Goal: Task Accomplishment & Management: Manage account settings

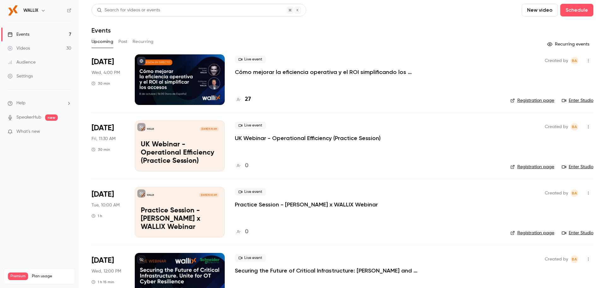
click at [141, 94] on div at bounding box center [180, 79] width 90 height 51
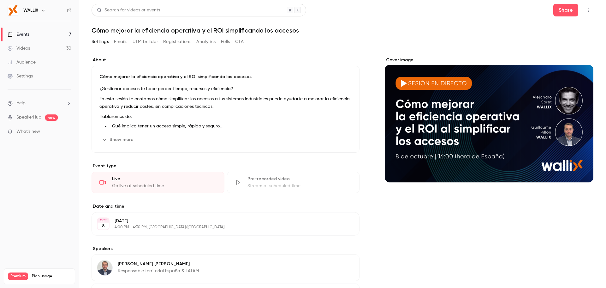
click at [169, 42] on button "Registrations" at bounding box center [177, 42] width 28 height 10
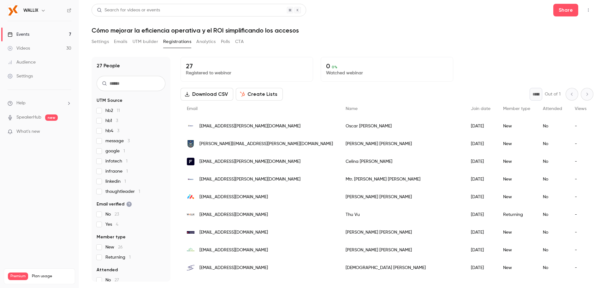
click at [97, 43] on button "Settings" at bounding box center [100, 42] width 17 height 10
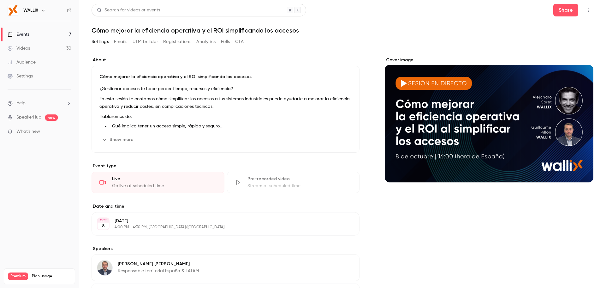
click at [35, 79] on link "Settings" at bounding box center [39, 76] width 79 height 14
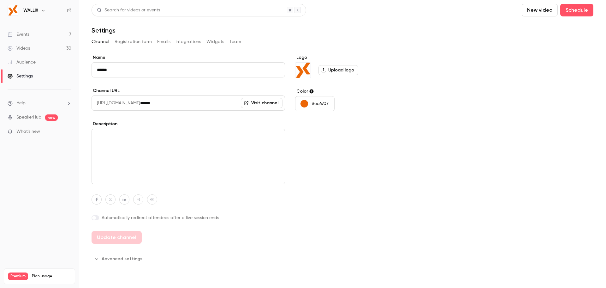
click at [146, 44] on button "Registration form" at bounding box center [134, 42] width 38 height 10
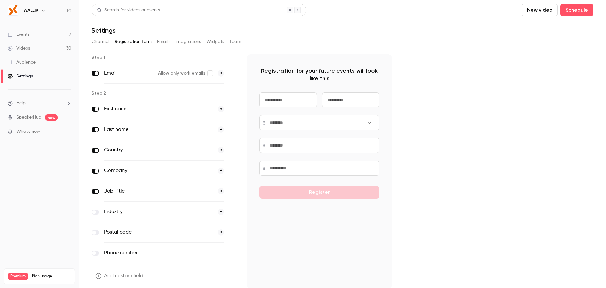
click at [47, 35] on link "Events 7" at bounding box center [39, 34] width 79 height 14
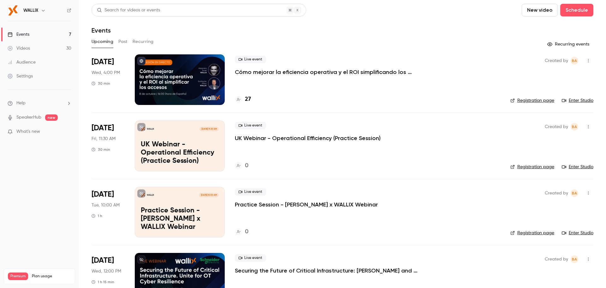
click at [182, 80] on div at bounding box center [180, 79] width 90 height 51
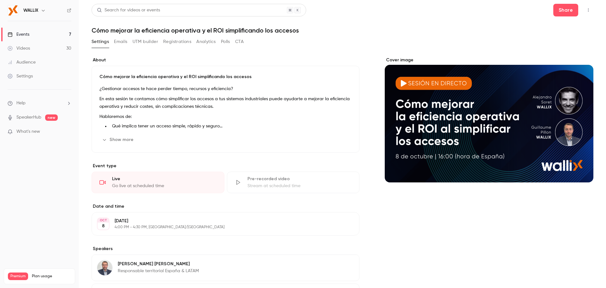
click at [167, 45] on button "Registrations" at bounding box center [177, 42] width 28 height 10
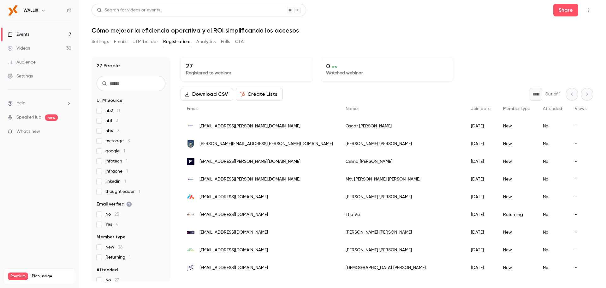
click at [194, 41] on div "Settings Emails UTM builder Registrations Analytics Polls CTA" at bounding box center [168, 42] width 152 height 10
click at [148, 40] on button "UTM builder" at bounding box center [146, 42] width 26 height 10
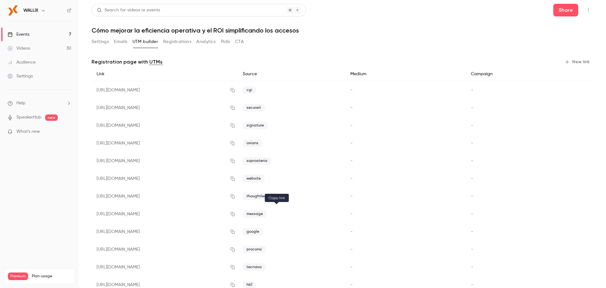
click at [238, 217] on button "button" at bounding box center [233, 214] width 10 height 10
click at [98, 44] on button "Settings" at bounding box center [100, 42] width 17 height 10
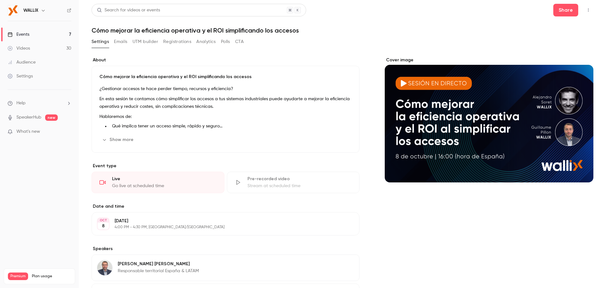
click at [47, 35] on link "Events 7" at bounding box center [39, 34] width 79 height 14
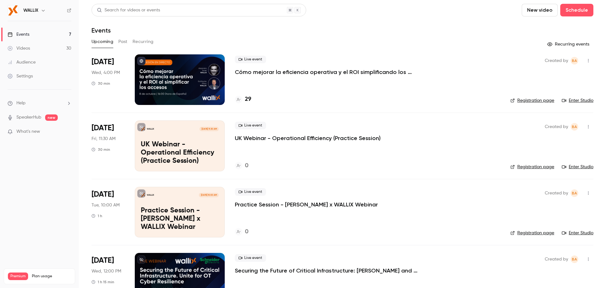
click at [192, 95] on div at bounding box center [180, 79] width 90 height 51
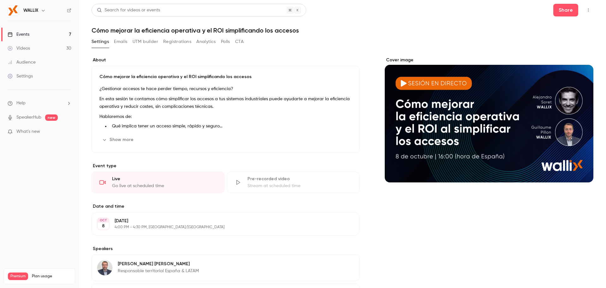
click at [175, 44] on button "Registrations" at bounding box center [177, 42] width 28 height 10
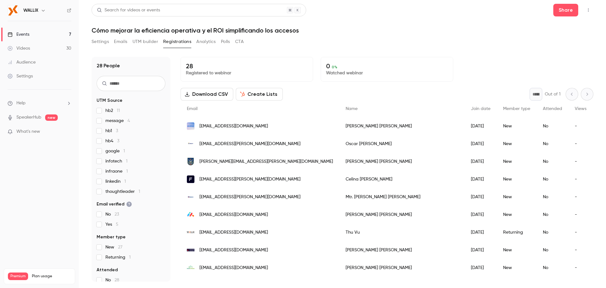
click at [174, 44] on button "Registrations" at bounding box center [177, 42] width 28 height 10
click at [99, 46] on button "Settings" at bounding box center [100, 42] width 17 height 10
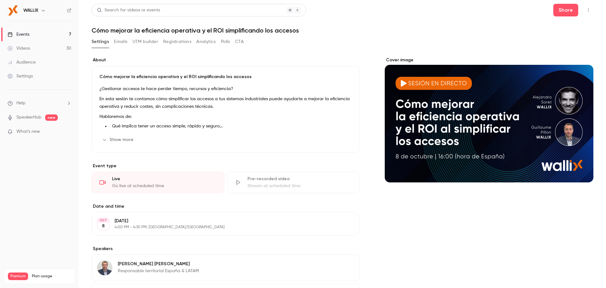
click at [41, 32] on link "Events 7" at bounding box center [39, 34] width 79 height 14
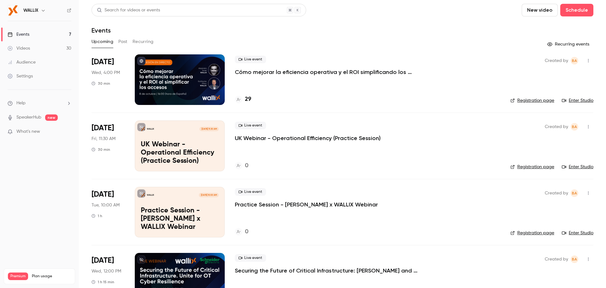
click at [152, 67] on div at bounding box center [180, 79] width 90 height 51
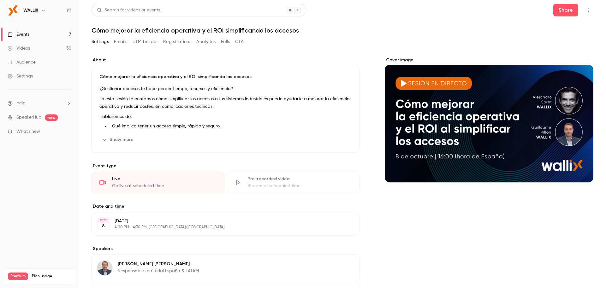
click at [147, 44] on button "UTM builder" at bounding box center [146, 42] width 26 height 10
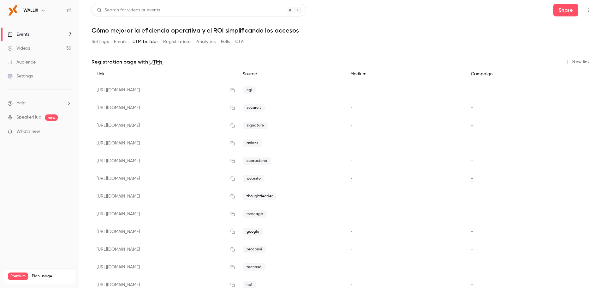
click at [187, 37] on button "Registrations" at bounding box center [177, 42] width 28 height 10
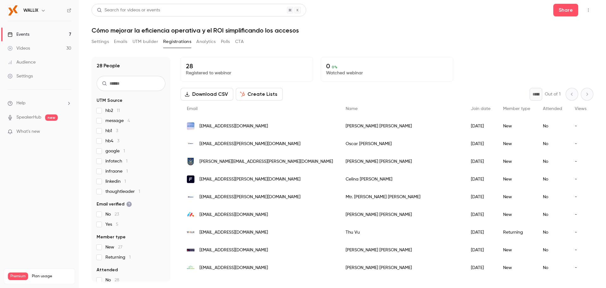
click at [51, 37] on link "Events 7" at bounding box center [39, 34] width 79 height 14
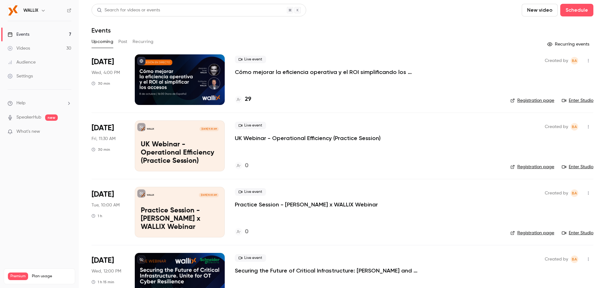
click at [51, 37] on link "Events 7" at bounding box center [39, 34] width 79 height 14
